Goal: Information Seeking & Learning: Learn about a topic

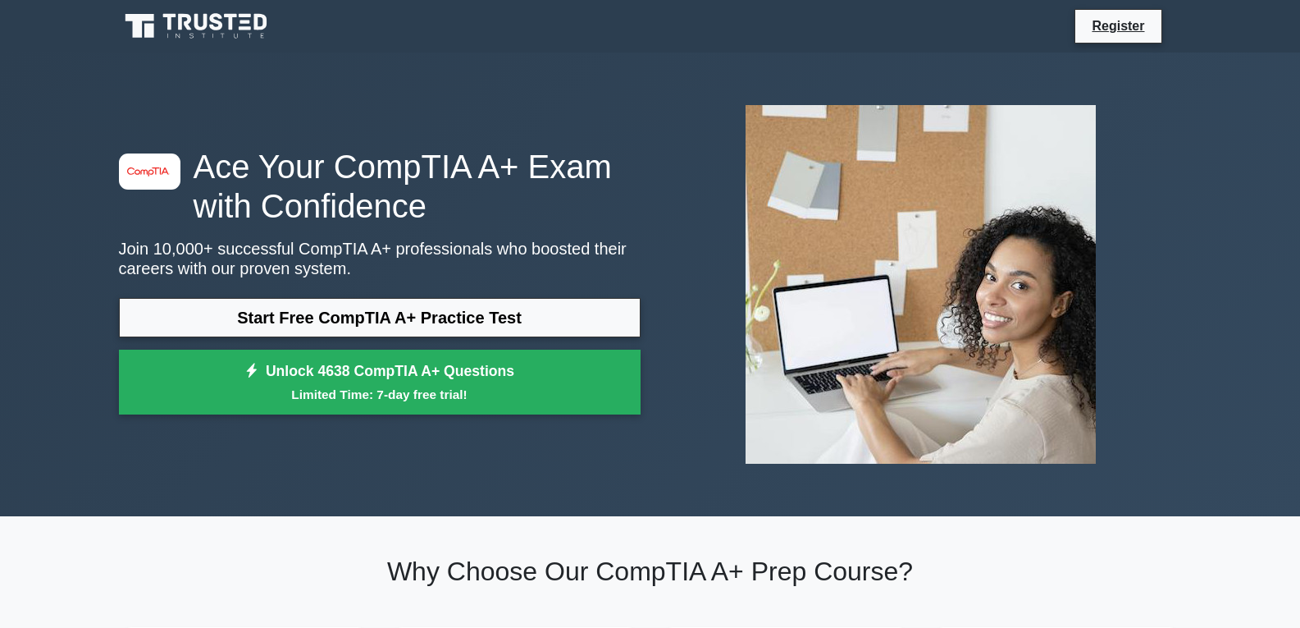
click at [351, 327] on link "Start Free CompTIA A+ Practice Test" at bounding box center [380, 317] width 522 height 39
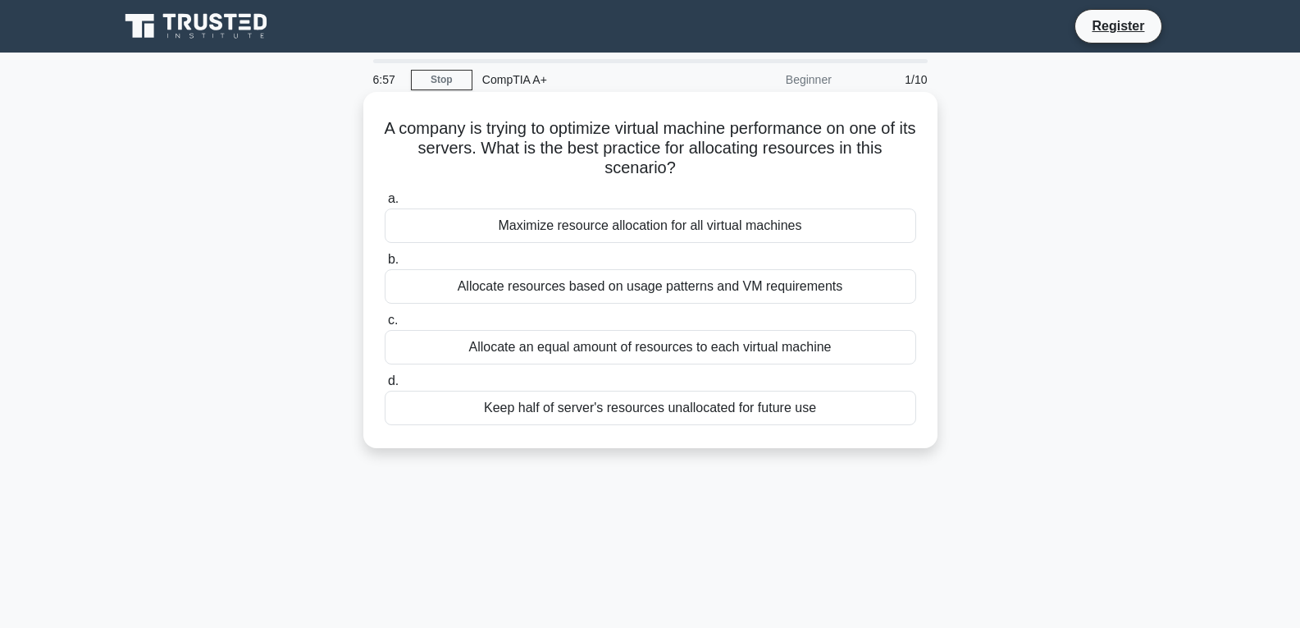
click at [395, 202] on span "a." at bounding box center [393, 198] width 11 height 14
click at [385, 202] on input "a. Maximize resource allocation for all virtual machines" at bounding box center [385, 199] width 0 height 11
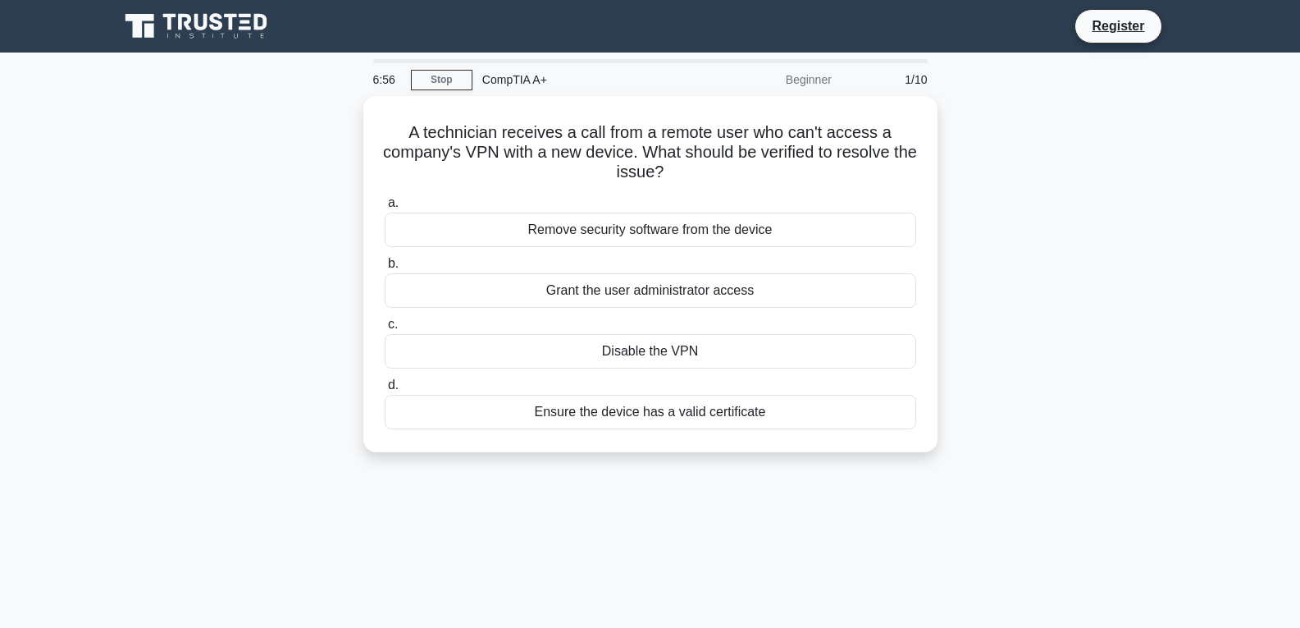
click at [423, 224] on div "Remove security software from the device" at bounding box center [651, 230] width 532 height 34
click at [385, 208] on input "a. Remove security software from the device" at bounding box center [385, 203] width 0 height 11
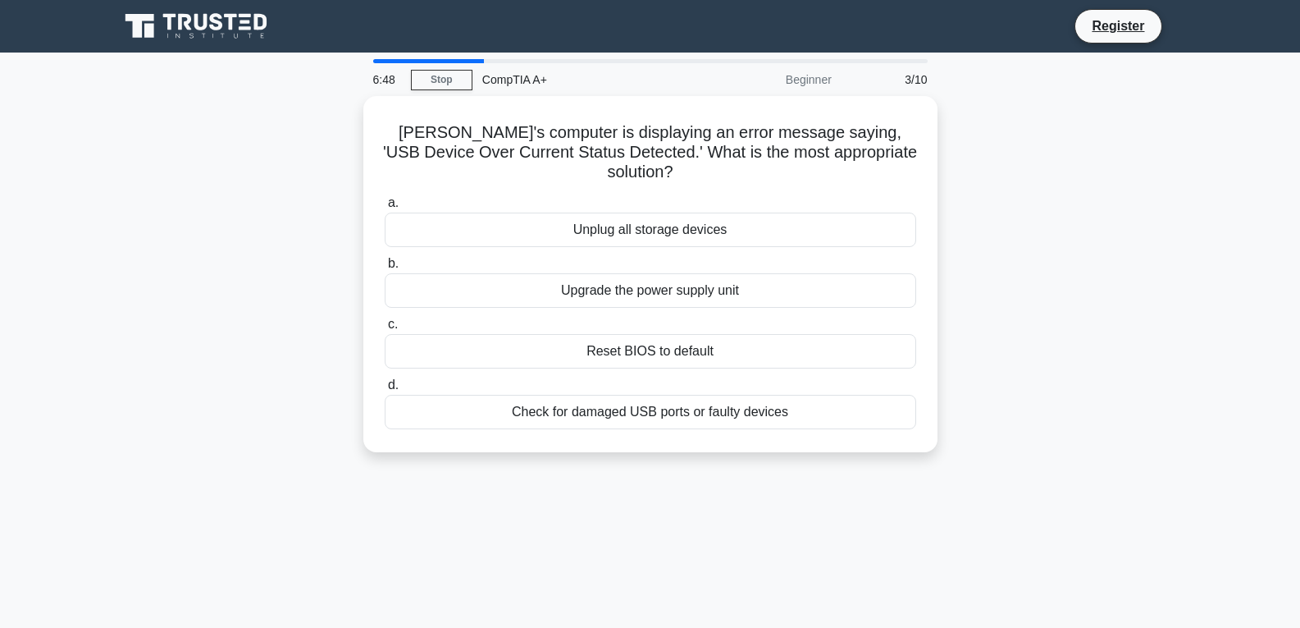
click at [805, 85] on div "Beginner" at bounding box center [770, 79] width 144 height 33
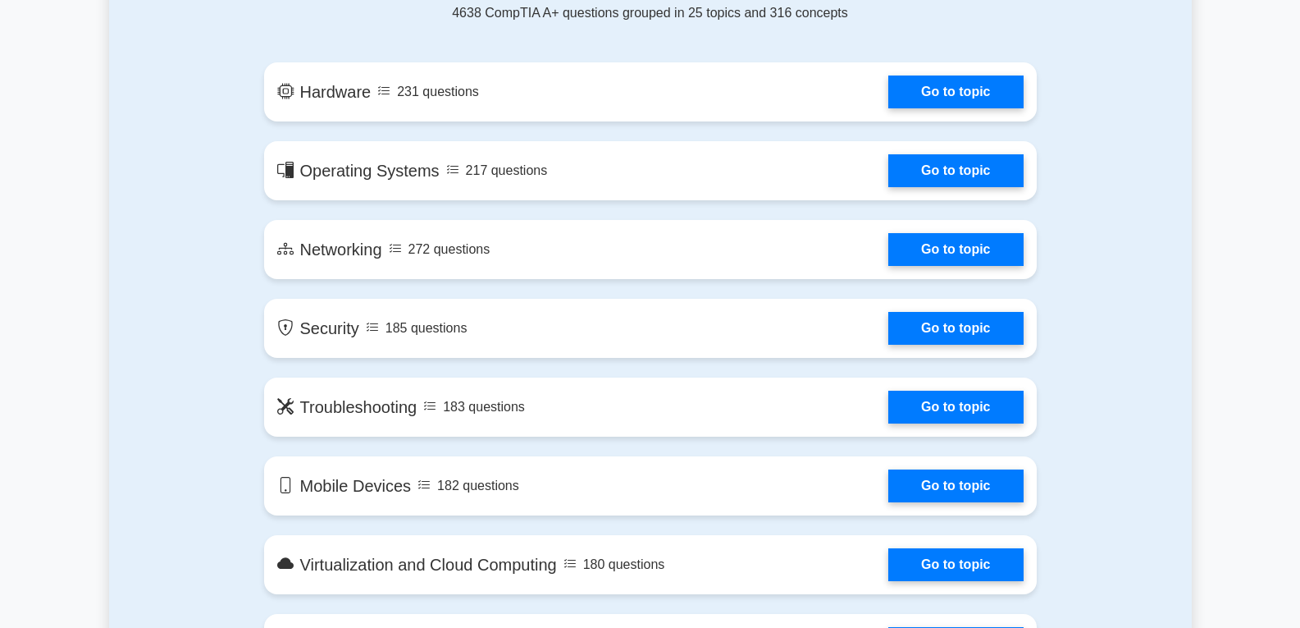
scroll to position [821, 0]
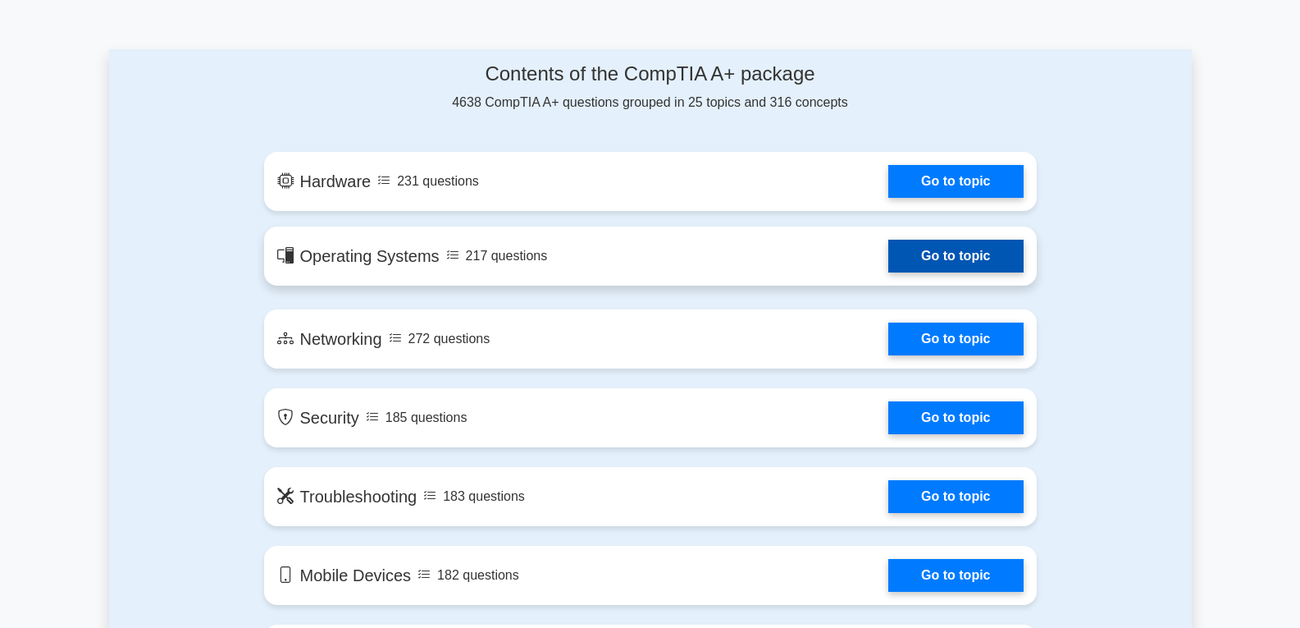
click at [976, 255] on link "Go to topic" at bounding box center [956, 256] width 135 height 33
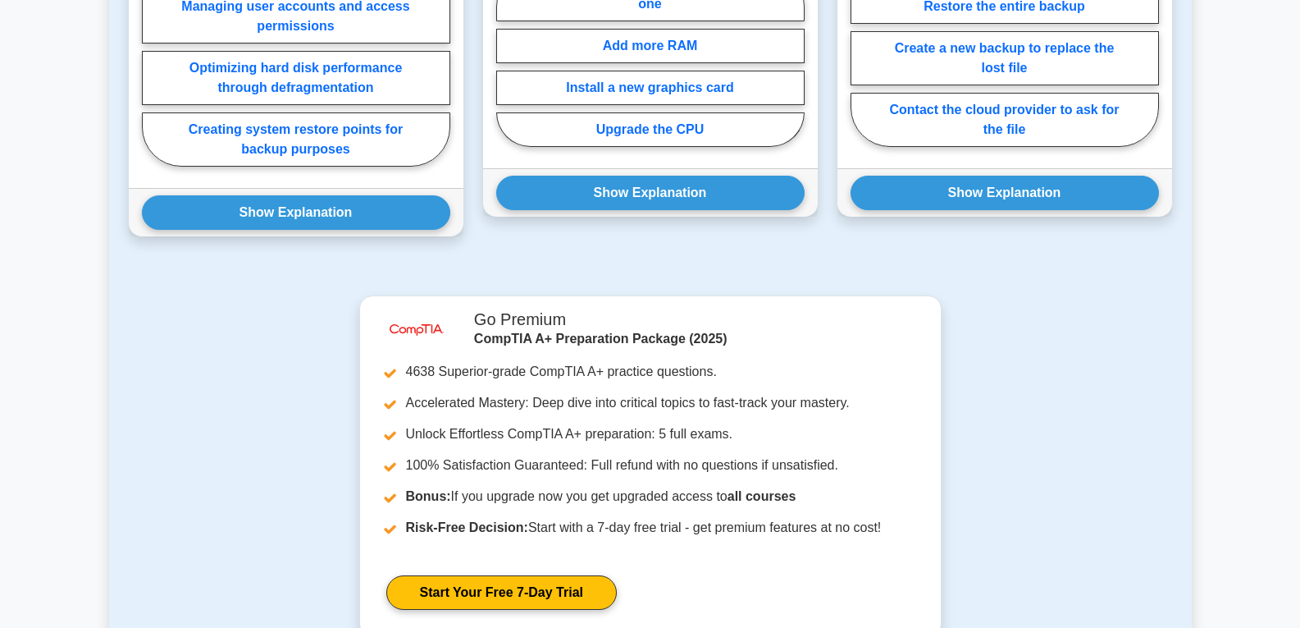
scroll to position [1067, 0]
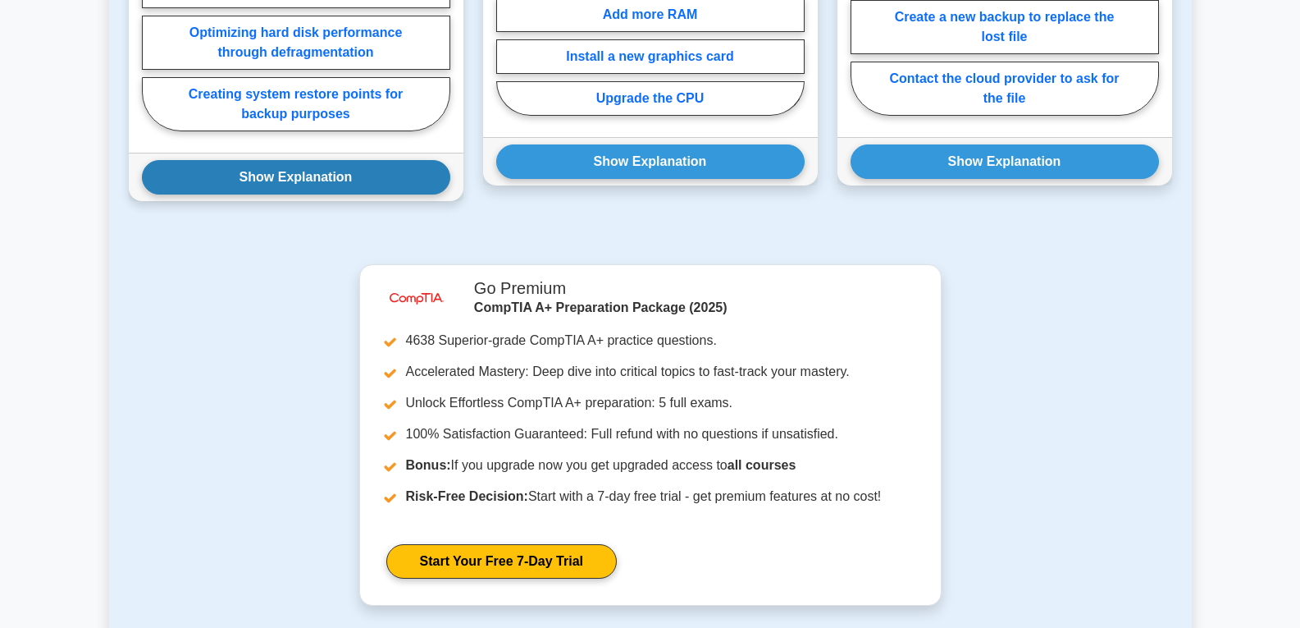
click at [352, 171] on button "Show Explanation" at bounding box center [296, 177] width 309 height 34
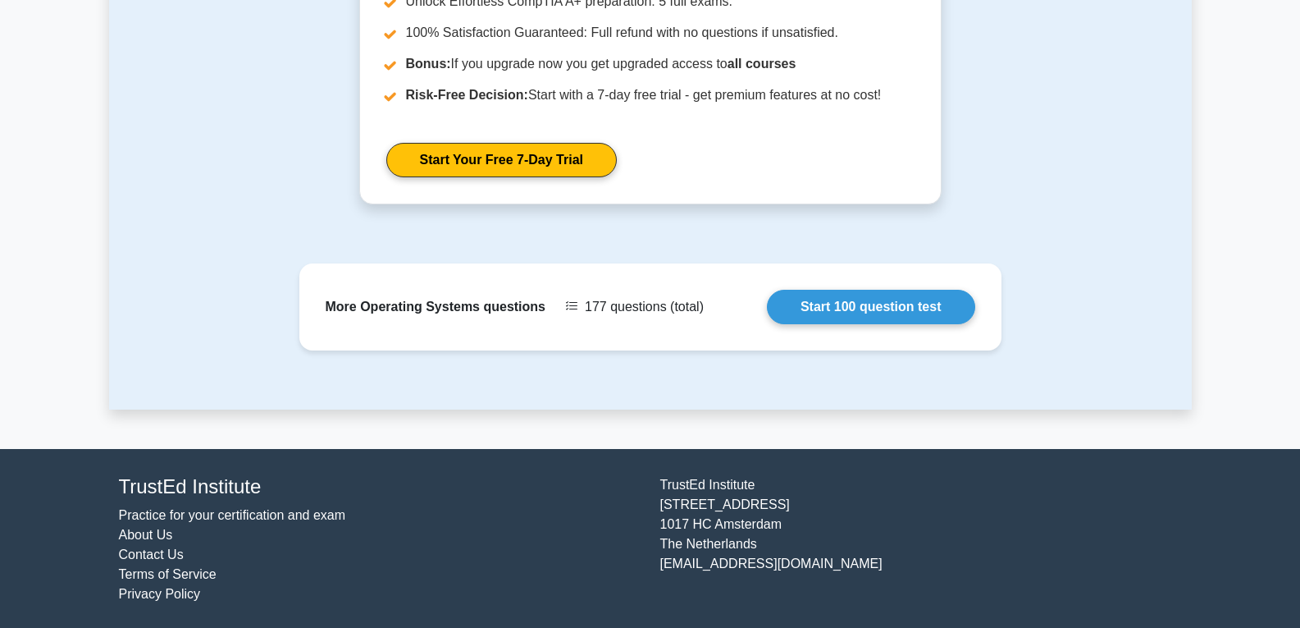
scroll to position [2317, 0]
